Goal: Task Accomplishment & Management: Manage account settings

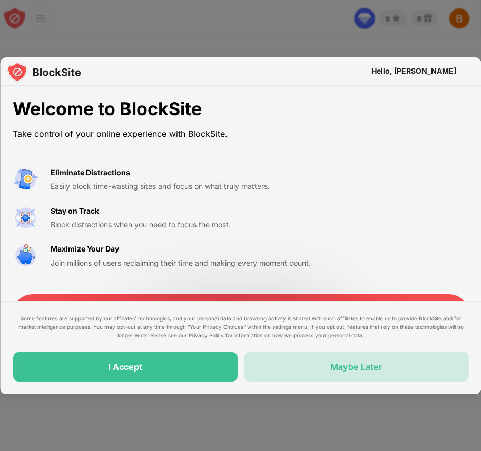
click at [275, 365] on div "Maybe Later" at bounding box center [356, 366] width 225 height 29
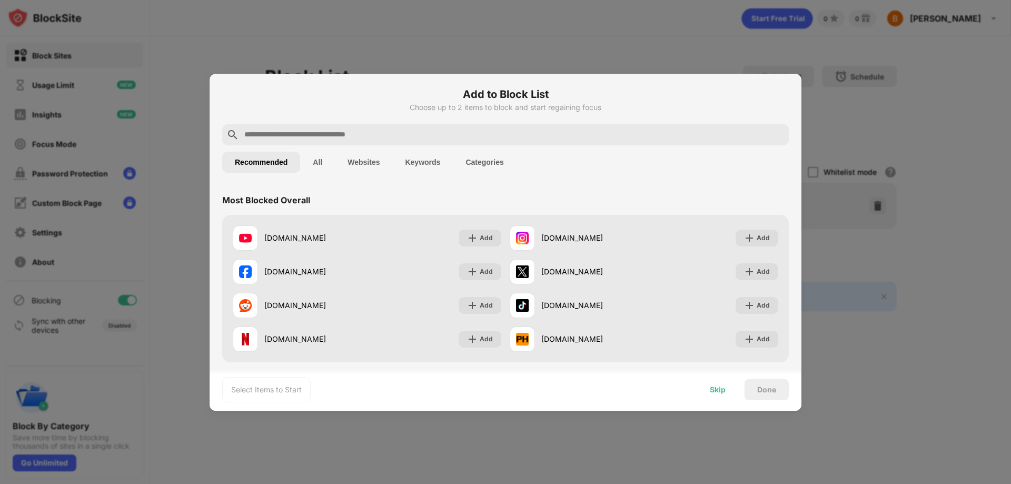
click at [480, 392] on div "Skip" at bounding box center [718, 389] width 16 height 8
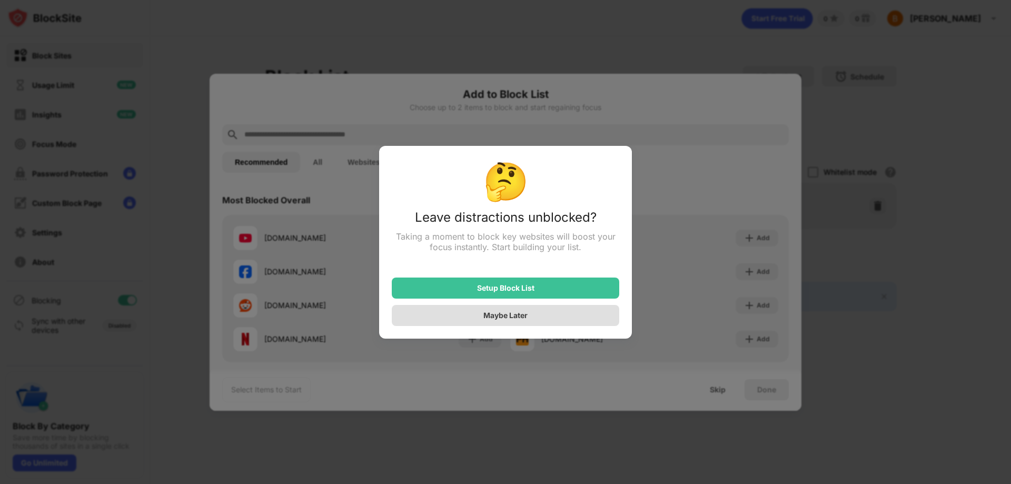
click at [480, 313] on div "Maybe Later" at bounding box center [505, 315] width 44 height 9
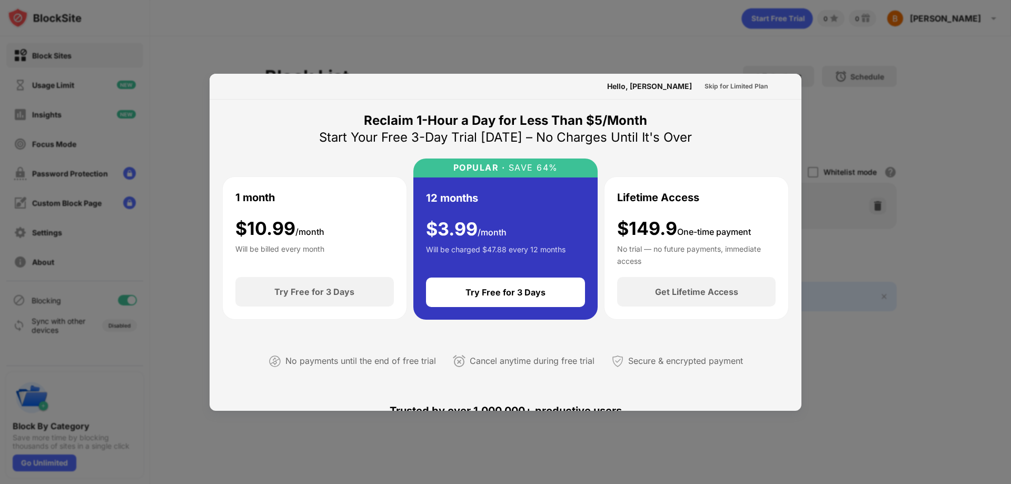
click at [480, 44] on div at bounding box center [505, 242] width 1011 height 484
click at [480, 86] on div "Skip for Limited Plan" at bounding box center [735, 86] width 63 height 11
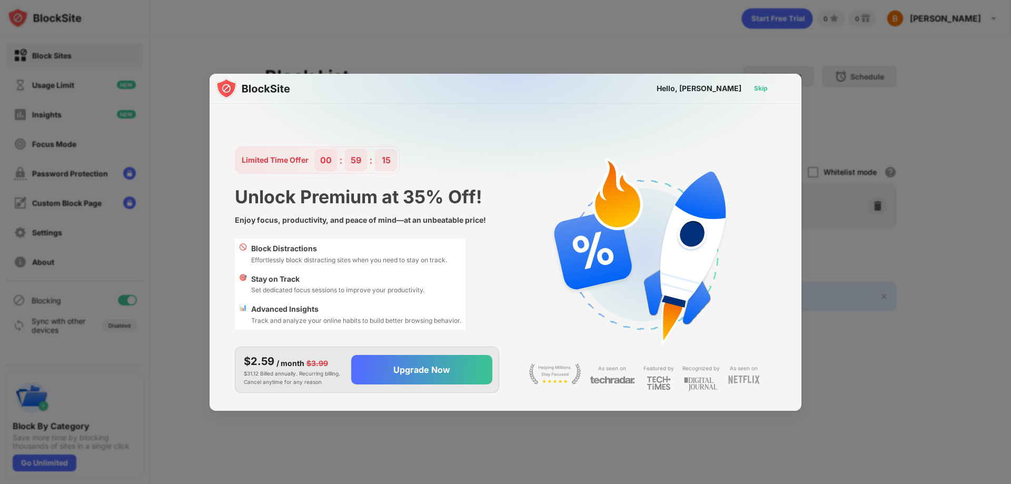
click at [480, 88] on div "Skip" at bounding box center [761, 88] width 14 height 11
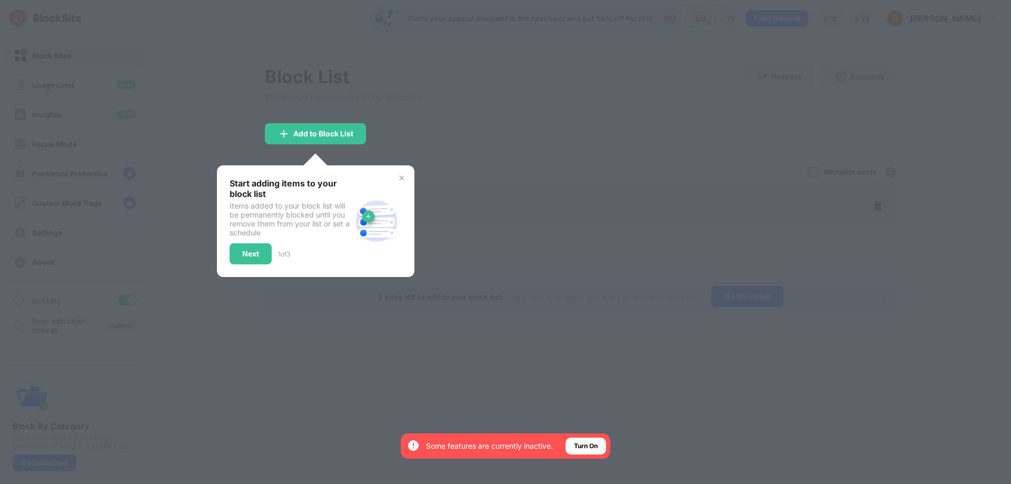
click at [364, 348] on div at bounding box center [505, 242] width 1011 height 484
click at [252, 257] on div "Next" at bounding box center [250, 253] width 17 height 8
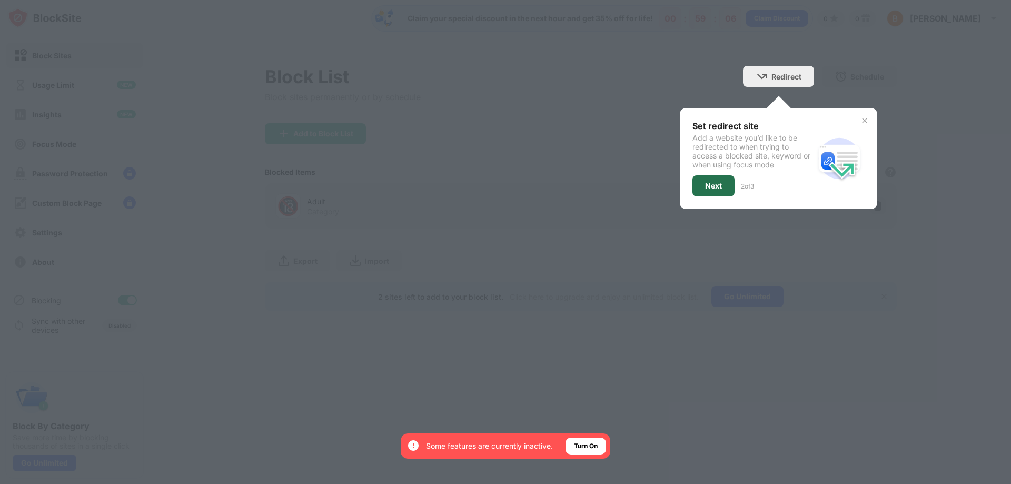
click at [480, 186] on div "Next" at bounding box center [713, 186] width 17 height 8
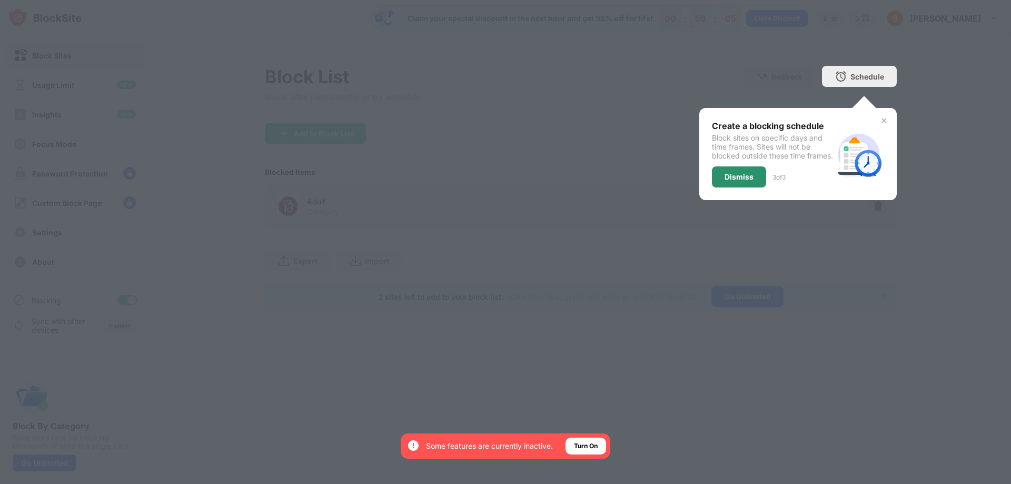
click at [480, 181] on div "Dismiss" at bounding box center [738, 177] width 29 height 8
